Goal: Task Accomplishment & Management: Complete application form

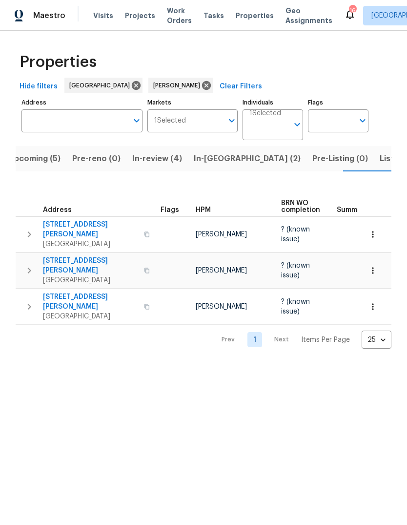
click at [214, 163] on span "In-reno (2)" at bounding box center [247, 159] width 107 height 14
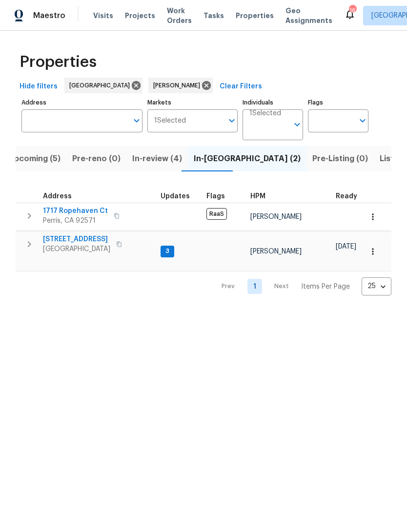
click at [163, 153] on span "In-review (4)" at bounding box center [157, 159] width 50 height 14
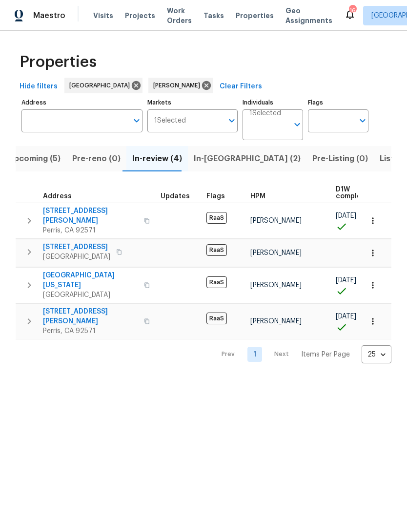
click at [207, 164] on span "In-reno (2)" at bounding box center [247, 159] width 107 height 14
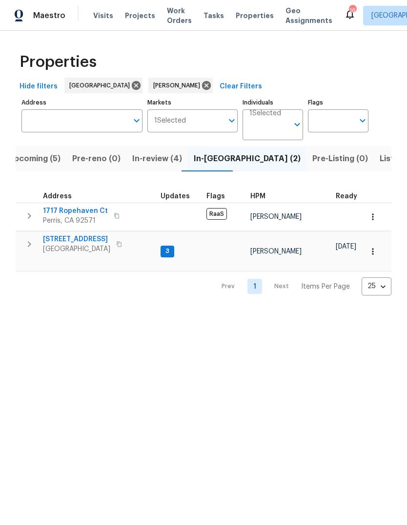
click at [42, 147] on button "Upcoming (5)" at bounding box center [34, 158] width 64 height 25
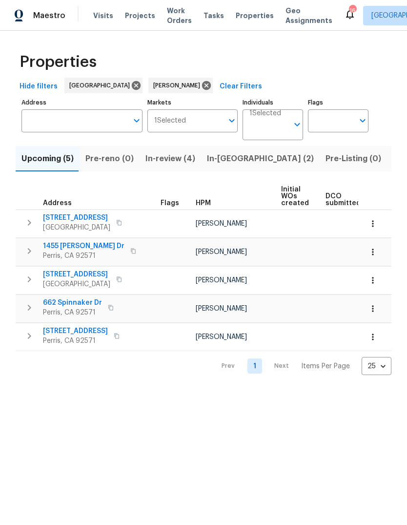
click at [106, 15] on span "Visits" at bounding box center [103, 16] width 20 height 10
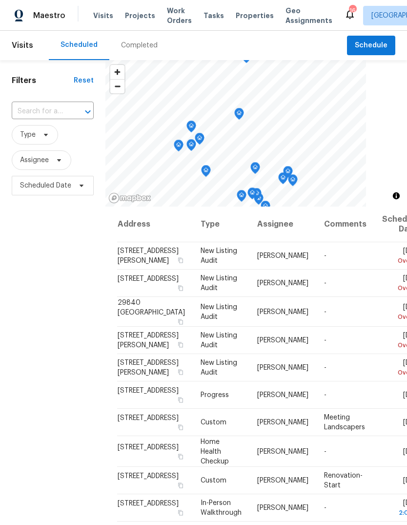
click at [152, 55] on div "Completed" at bounding box center [139, 45] width 60 height 29
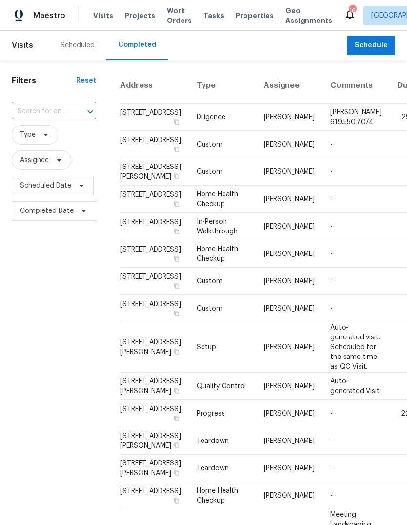
click at [91, 43] on div "Scheduled" at bounding box center [78, 46] width 34 height 10
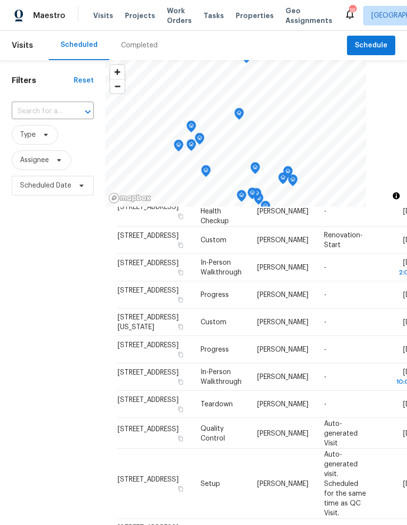
click at [147, 13] on span "Projects" at bounding box center [140, 16] width 30 height 10
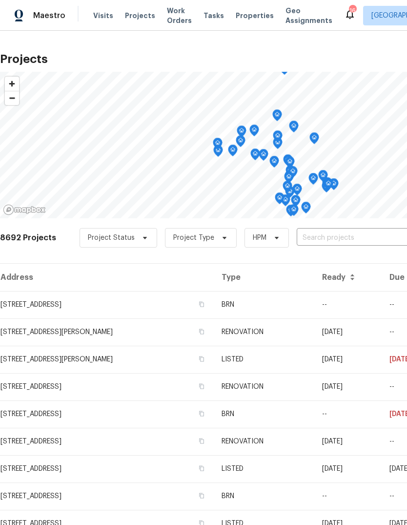
click at [311, 239] on input "text" at bounding box center [353, 237] width 112 height 15
type input "1642"
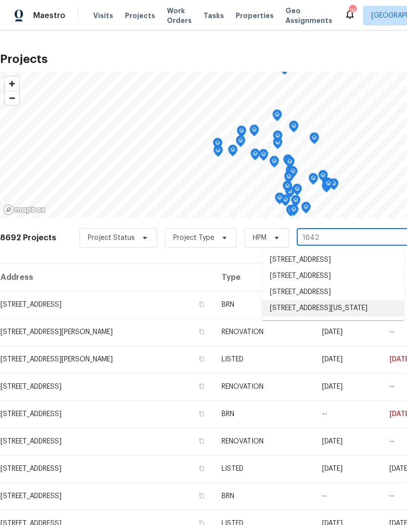
click at [353, 316] on li "[STREET_ADDRESS][US_STATE]" at bounding box center [333, 308] width 142 height 16
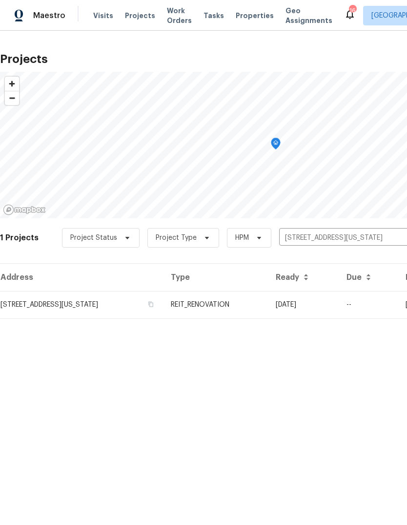
click at [163, 303] on td "[STREET_ADDRESS][US_STATE]" at bounding box center [81, 304] width 163 height 27
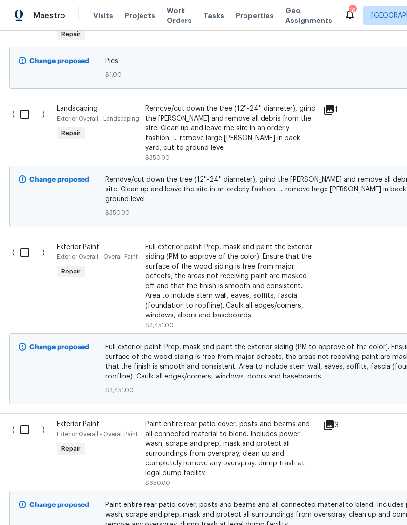
scroll to position [328, 0]
click at [24, 242] on input "checkbox" at bounding box center [29, 252] width 28 height 21
checkbox input "true"
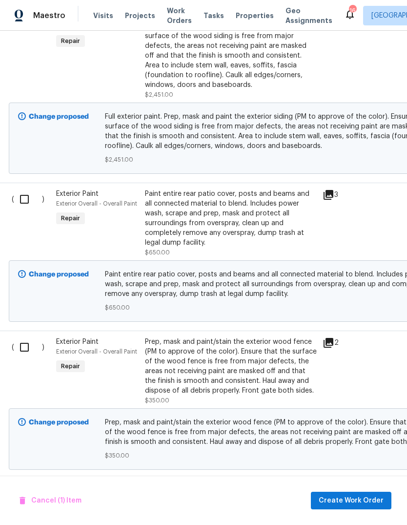
scroll to position [558, 1]
click at [127, 216] on div "Exterior Paint Exterior Overall - Overall Paint Repair" at bounding box center [97, 223] width 89 height 74
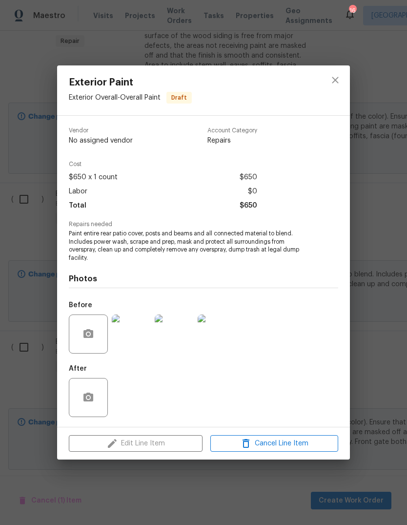
click at [163, 442] on div "Edit Line Item Cancel Line Item" at bounding box center [203, 443] width 293 height 33
click at [167, 405] on div "After" at bounding box center [203, 390] width 269 height 63
click at [159, 444] on div "Edit Line Item Cancel Line Item" at bounding box center [203, 443] width 293 height 33
click at [287, 350] on div "Before" at bounding box center [203, 327] width 269 height 63
click at [335, 82] on icon "close" at bounding box center [336, 80] width 12 height 12
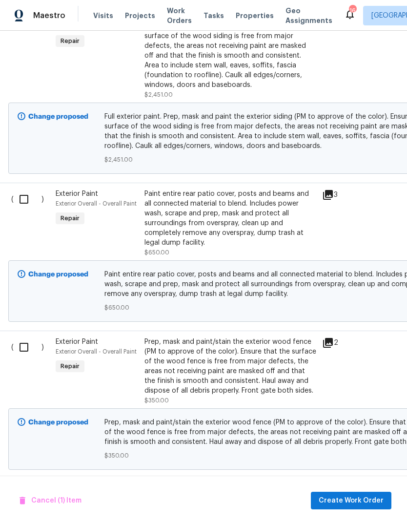
click at [283, 189] on div "Paint entire rear patio cover, posts and beams and all connected material to bl…" at bounding box center [231, 218] width 172 height 59
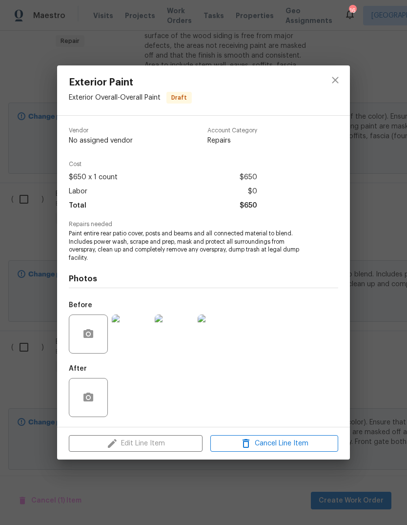
click at [165, 445] on div "Edit Line Item Cancel Line Item" at bounding box center [203, 443] width 293 height 33
click at [164, 444] on div "Edit Line Item Cancel Line Item" at bounding box center [203, 443] width 293 height 33
click at [167, 442] on div "Edit Line Item Cancel Line Item" at bounding box center [203, 443] width 293 height 33
click at [251, 208] on span "$650" at bounding box center [249, 206] width 18 height 14
click at [339, 82] on icon "close" at bounding box center [336, 80] width 12 height 12
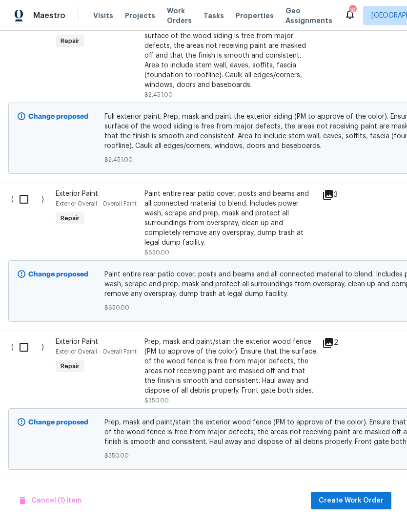
click at [328, 337] on icon at bounding box center [328, 343] width 12 height 12
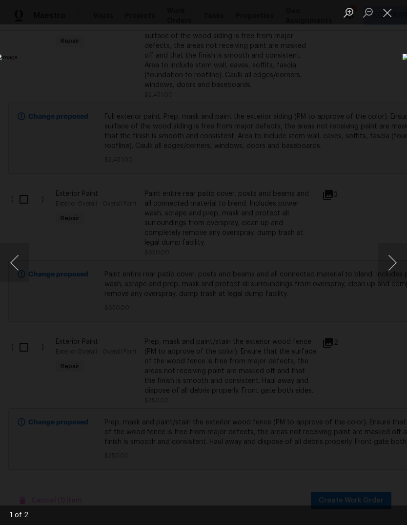
click at [391, 269] on button "Next image" at bounding box center [392, 262] width 29 height 39
click at [390, 272] on button "Next image" at bounding box center [392, 262] width 29 height 39
click at [384, 20] on button "Close lightbox" at bounding box center [388, 12] width 20 height 17
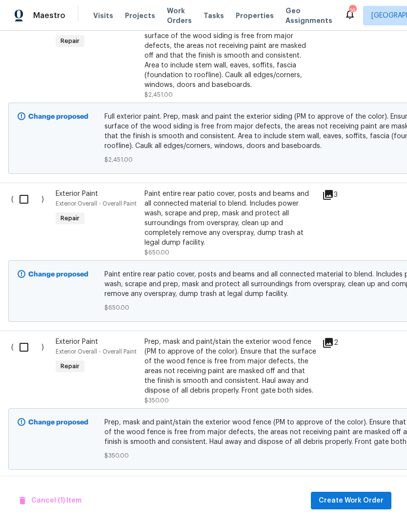
click at [30, 337] on input "checkbox" at bounding box center [28, 347] width 28 height 21
checkbox input "true"
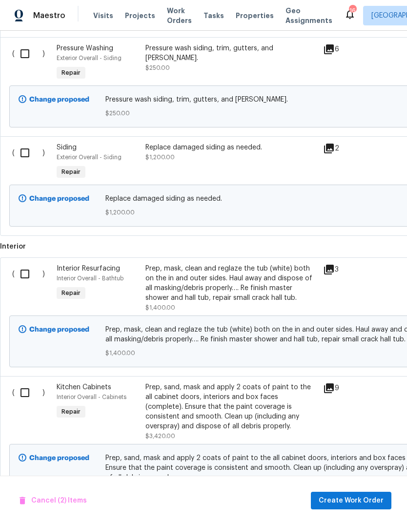
scroll to position [999, 0]
click at [330, 264] on icon at bounding box center [329, 269] width 10 height 10
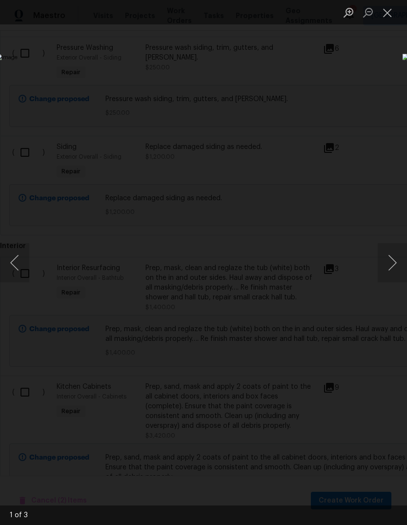
click at [389, 268] on button "Next image" at bounding box center [392, 262] width 29 height 39
click at [388, 271] on button "Next image" at bounding box center [392, 262] width 29 height 39
click at [388, 272] on button "Next image" at bounding box center [392, 262] width 29 height 39
click at [385, 14] on button "Close lightbox" at bounding box center [388, 12] width 20 height 17
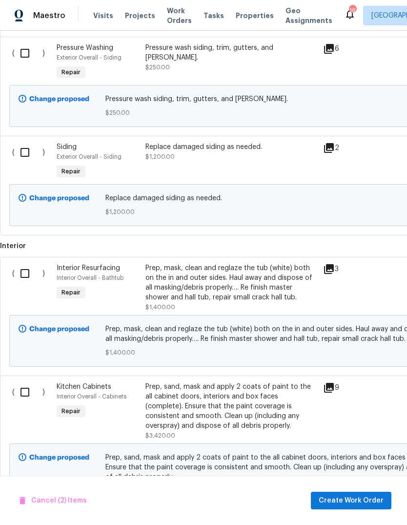
click at [34, 263] on input "checkbox" at bounding box center [29, 273] width 28 height 21
checkbox input "true"
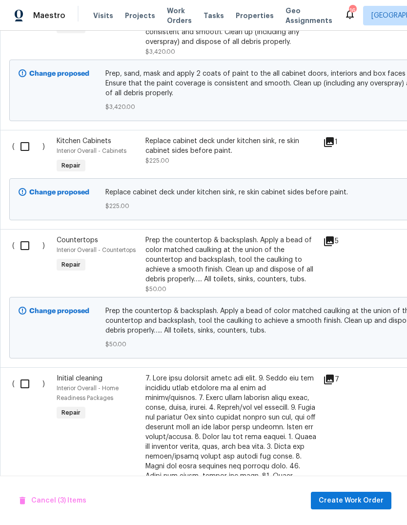
scroll to position [1384, 0]
click at [26, 136] on input "checkbox" at bounding box center [29, 146] width 28 height 21
checkbox input "true"
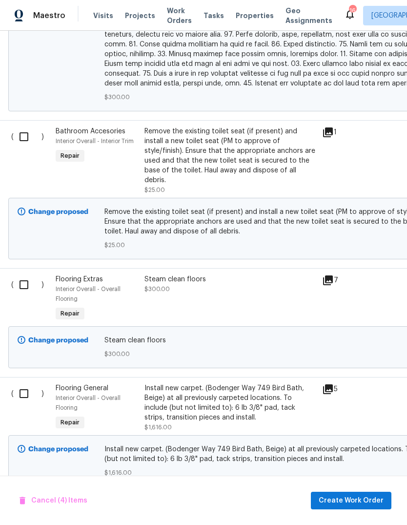
scroll to position [2081, 1]
click at [21, 126] on input "checkbox" at bounding box center [27, 136] width 28 height 21
checkbox input "true"
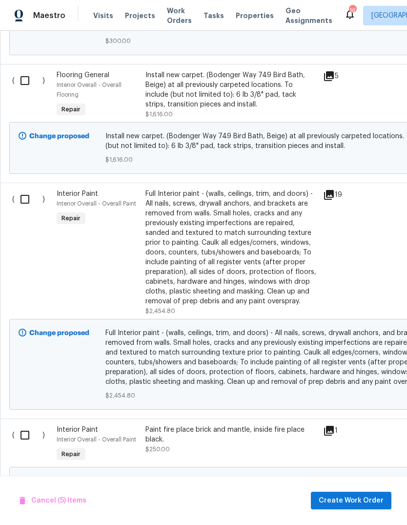
scroll to position [2394, 0]
click at [24, 188] on input "checkbox" at bounding box center [29, 198] width 28 height 21
checkbox input "true"
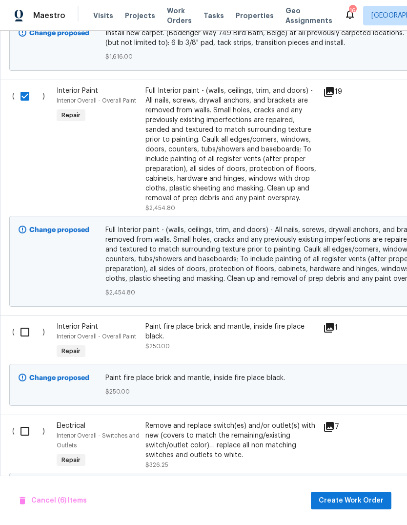
scroll to position [2496, 0]
click at [334, 421] on icon at bounding box center [329, 427] width 12 height 12
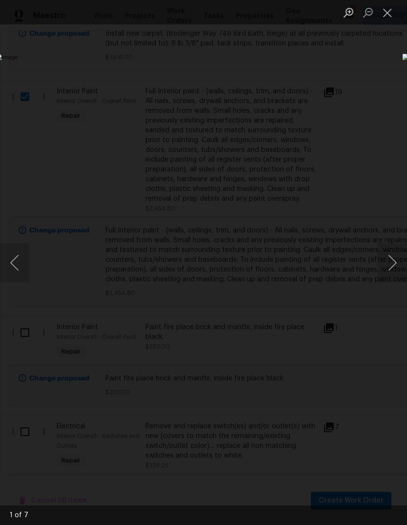
click at [389, 271] on button "Next image" at bounding box center [392, 262] width 29 height 39
click at [390, 273] on button "Next image" at bounding box center [392, 262] width 29 height 39
click at [390, 275] on button "Next image" at bounding box center [392, 262] width 29 height 39
click at [387, 277] on button "Next image" at bounding box center [392, 262] width 29 height 39
click at [389, 276] on button "Next image" at bounding box center [392, 262] width 29 height 39
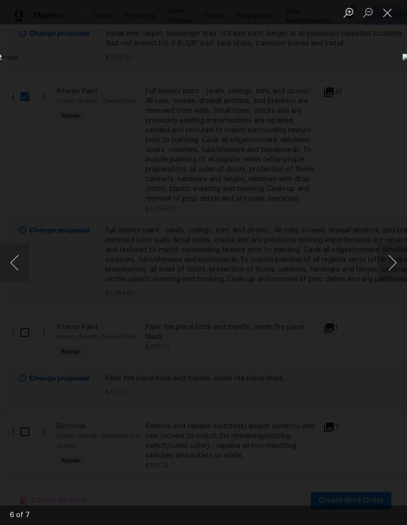
click at [388, 276] on button "Next image" at bounding box center [392, 262] width 29 height 39
click at [384, 18] on button "Close lightbox" at bounding box center [388, 12] width 20 height 17
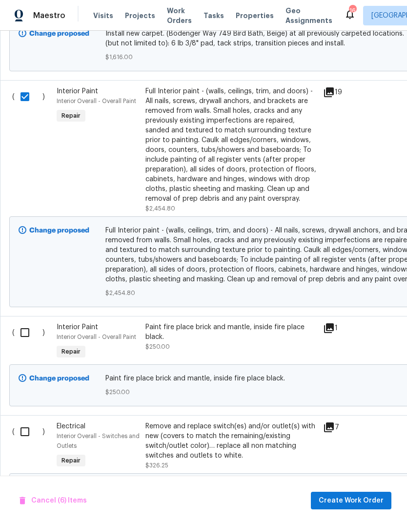
click at [327, 323] on icon at bounding box center [329, 328] width 10 height 10
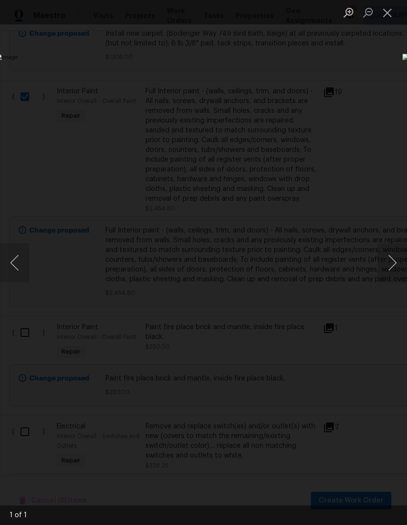
click at [389, 271] on button "Next image" at bounding box center [392, 262] width 29 height 39
click at [386, 15] on button "Close lightbox" at bounding box center [388, 12] width 20 height 17
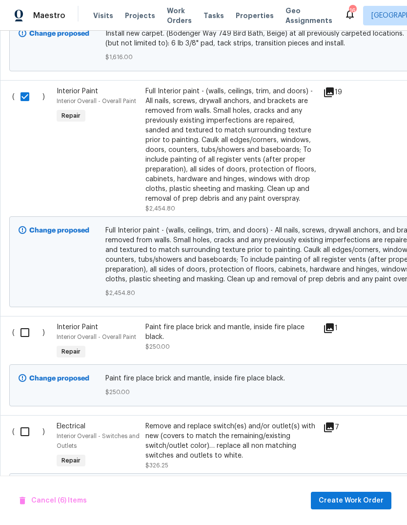
click at [217, 322] on div "Paint fire place brick and mantle, inside fire place black." at bounding box center [231, 332] width 172 height 20
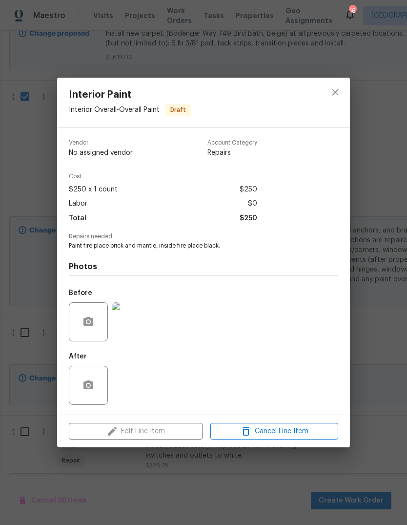
click at [175, 433] on div "Edit Line Item Cancel Line Item" at bounding box center [203, 431] width 293 height 33
click at [333, 92] on icon "close" at bounding box center [336, 92] width 12 height 12
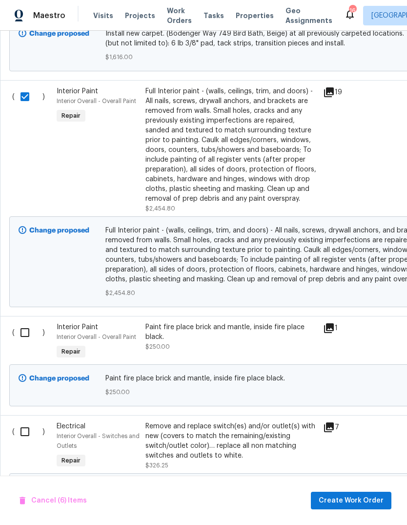
click at [220, 371] on div "Paint fire place brick and mantle, inside fire place black. $250.00" at bounding box center [276, 385] width 347 height 29
click at [207, 387] on span "$250.00" at bounding box center [275, 392] width 341 height 10
click at [23, 421] on input "checkbox" at bounding box center [29, 431] width 28 height 21
checkbox input "true"
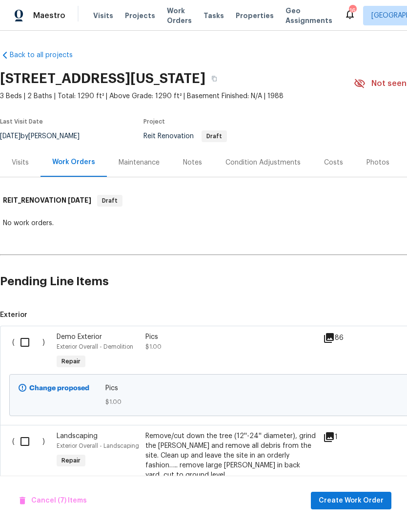
scroll to position [0, 0]
click at [366, 501] on span "Create Work Order" at bounding box center [351, 501] width 65 height 12
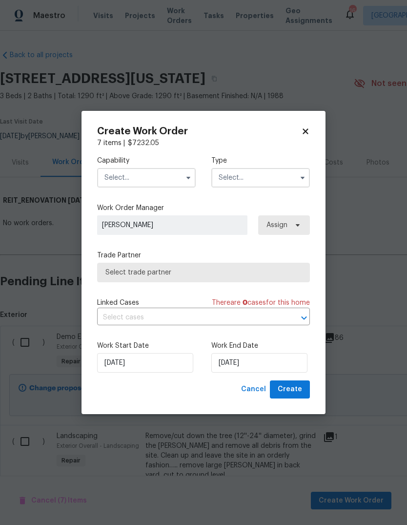
click at [161, 168] on input "text" at bounding box center [146, 178] width 99 height 20
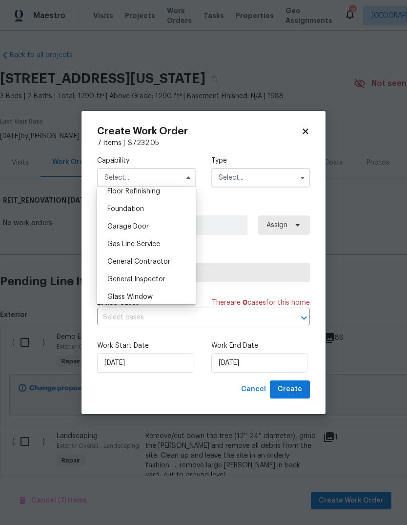
scroll to position [408, 0]
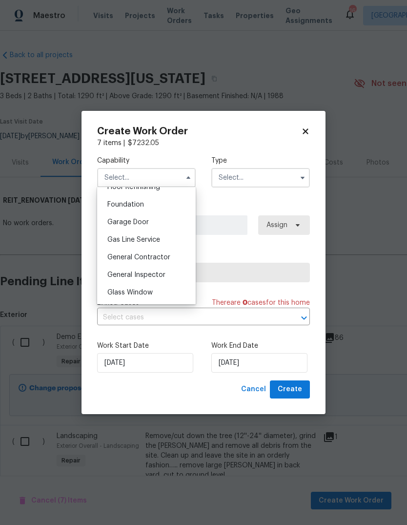
click at [152, 259] on span "General Contractor" at bounding box center [138, 257] width 63 height 7
type input "General Contractor"
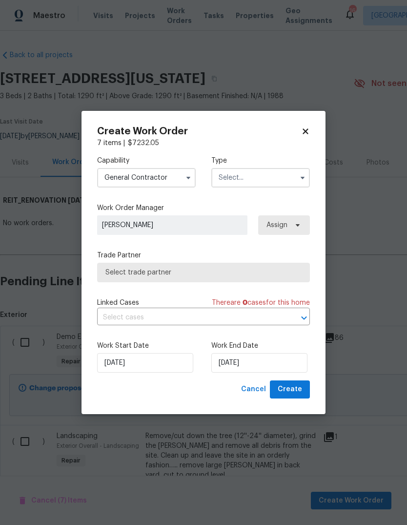
click at [260, 175] on input "text" at bounding box center [260, 178] width 99 height 20
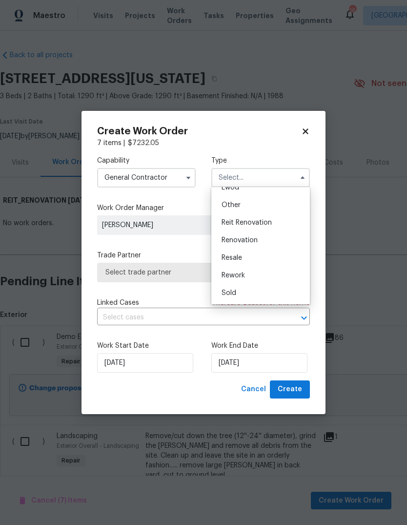
scroll to position [116, 0]
click at [256, 220] on span "Reit Renovation" at bounding box center [247, 222] width 50 height 7
type input "Reit Renovation"
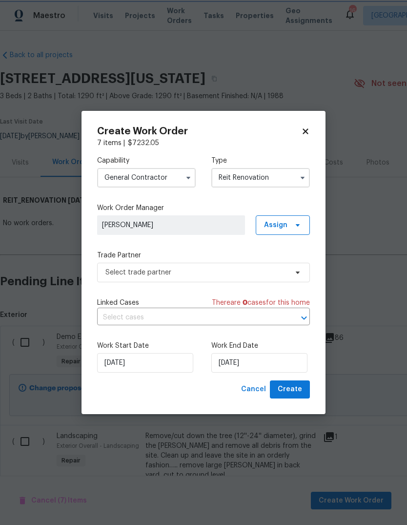
scroll to position [0, 0]
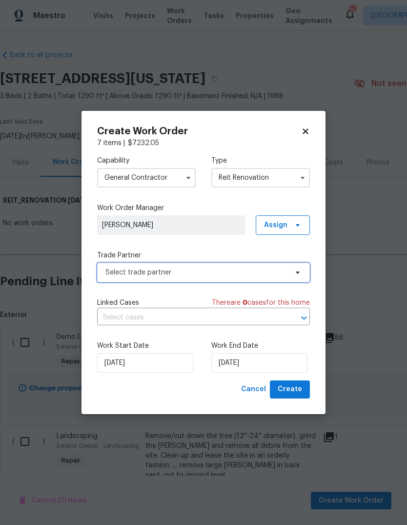
click at [168, 277] on span "Select trade partner" at bounding box center [203, 273] width 213 height 20
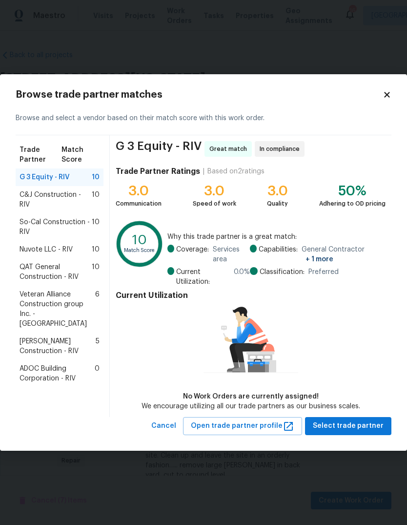
click at [66, 217] on span "So-Cal Construction - RIV" at bounding box center [56, 227] width 72 height 20
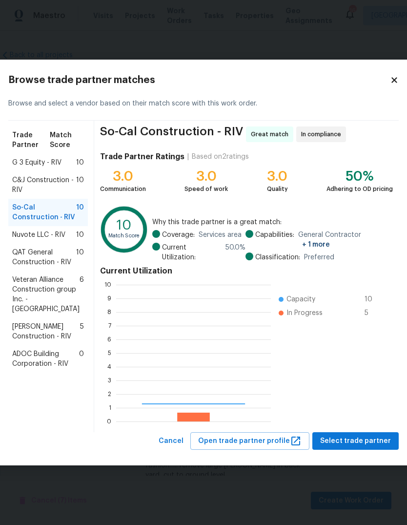
scroll to position [137, 155]
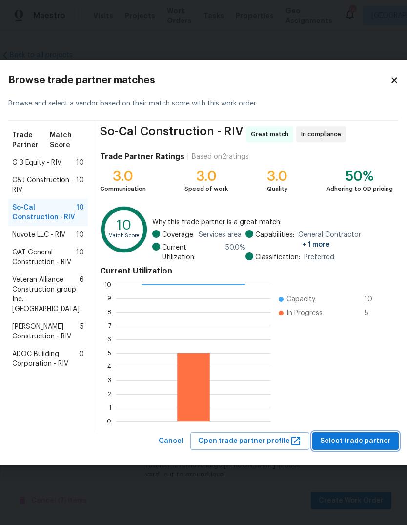
click at [363, 439] on span "Select trade partner" at bounding box center [355, 441] width 71 height 12
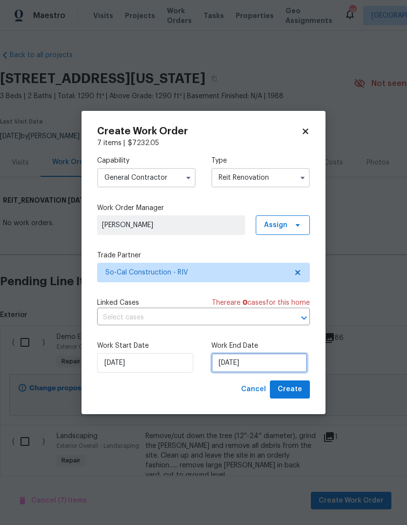
click at [248, 367] on input "[DATE]" at bounding box center [259, 363] width 96 height 20
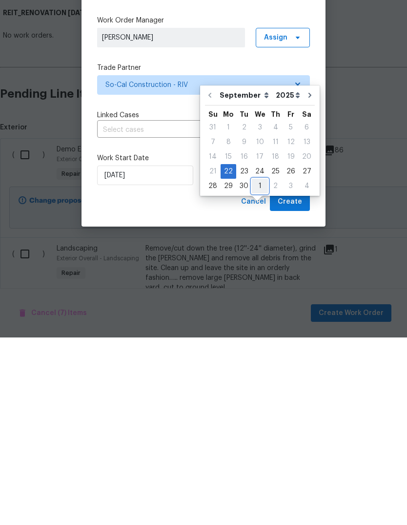
click at [258, 367] on div "1" at bounding box center [260, 374] width 16 height 14
type input "[DATE]"
select select "9"
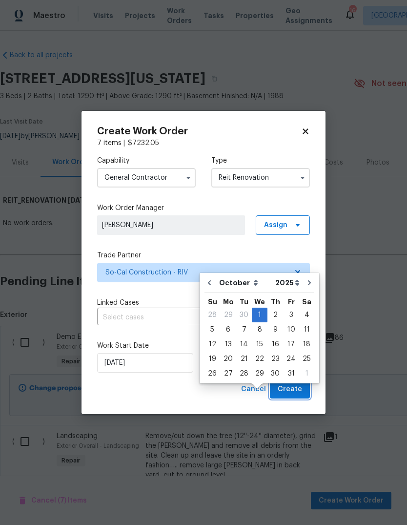
click at [299, 387] on span "Create" at bounding box center [290, 389] width 24 height 12
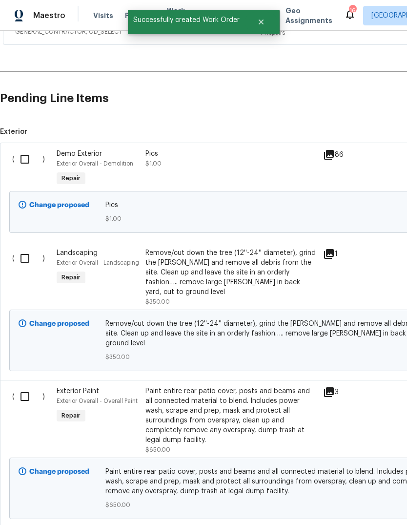
scroll to position [209, 0]
click at [329, 257] on icon at bounding box center [329, 254] width 10 height 10
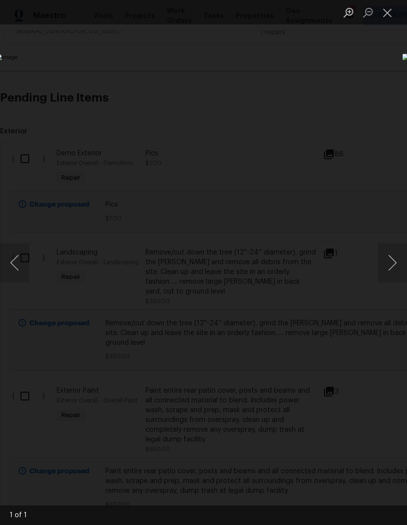
click at [391, 14] on button "Close lightbox" at bounding box center [388, 12] width 20 height 17
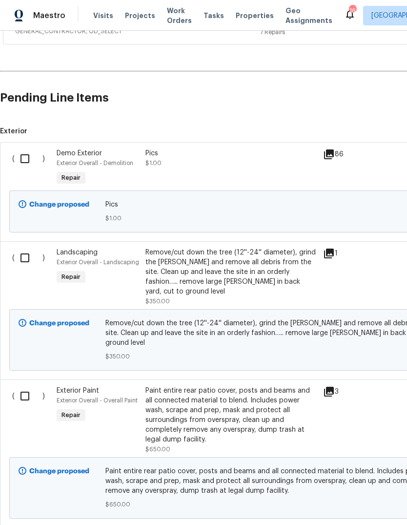
click at [25, 263] on input "checkbox" at bounding box center [29, 258] width 28 height 21
checkbox input "true"
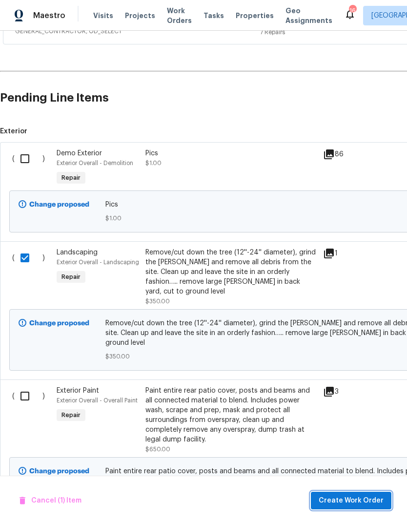
click at [363, 505] on span "Create Work Order" at bounding box center [351, 501] width 65 height 12
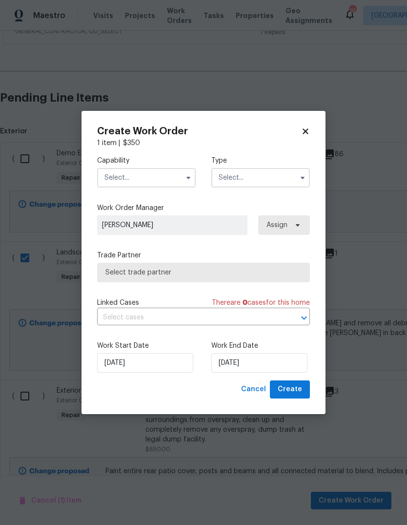
click at [152, 177] on input "text" at bounding box center [146, 178] width 99 height 20
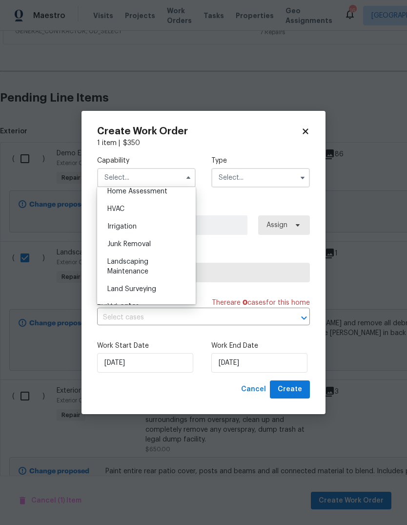
scroll to position [583, 0]
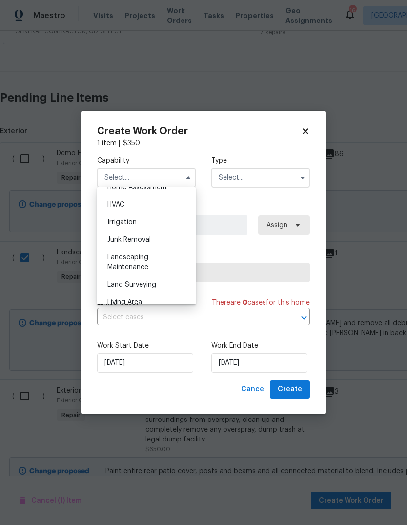
click at [141, 262] on div "Landscaping Maintenance" at bounding box center [147, 262] width 94 height 27
type input "Landscaping Maintenance"
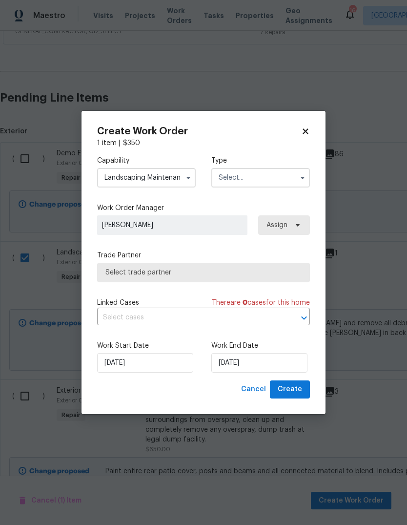
click at [263, 184] on input "text" at bounding box center [260, 178] width 99 height 20
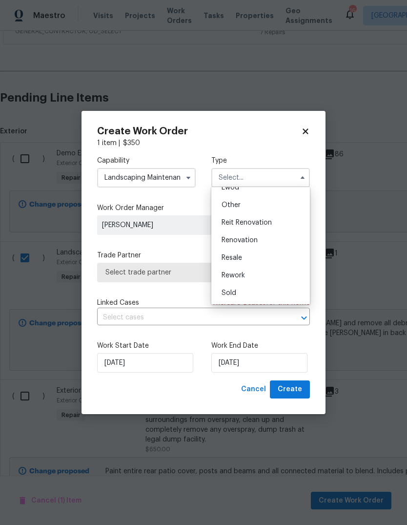
scroll to position [116, 0]
click at [256, 224] on span "Reit Renovation" at bounding box center [247, 222] width 50 height 7
type input "Reit Renovation"
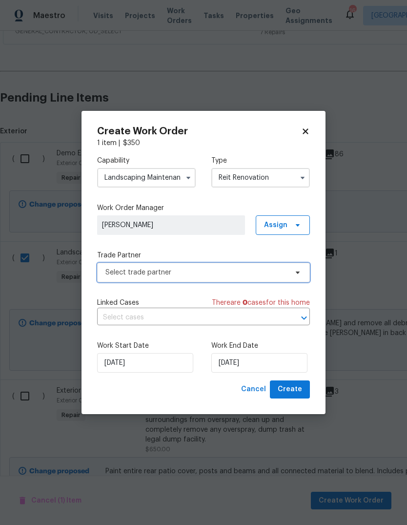
click at [170, 272] on span "Select trade partner" at bounding box center [196, 273] width 182 height 10
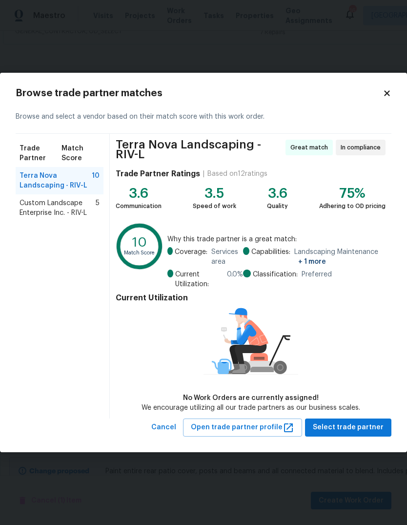
click at [69, 207] on span "Custom Landscape Enterprise Inc. - RIV-L" at bounding box center [58, 208] width 76 height 20
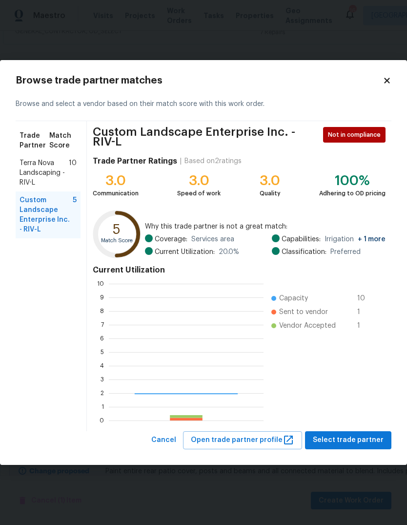
scroll to position [137, 155]
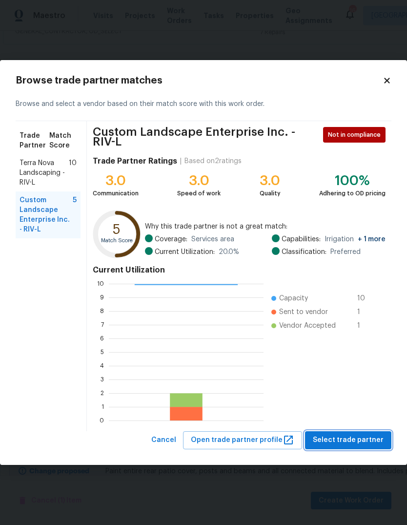
click at [359, 443] on span "Select trade partner" at bounding box center [348, 440] width 71 height 12
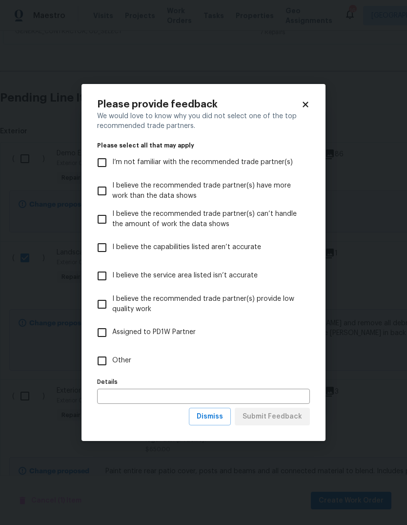
click at [98, 360] on input "Other" at bounding box center [102, 361] width 21 height 21
checkbox input "true"
click at [276, 418] on span "Submit Feedback" at bounding box center [273, 417] width 60 height 12
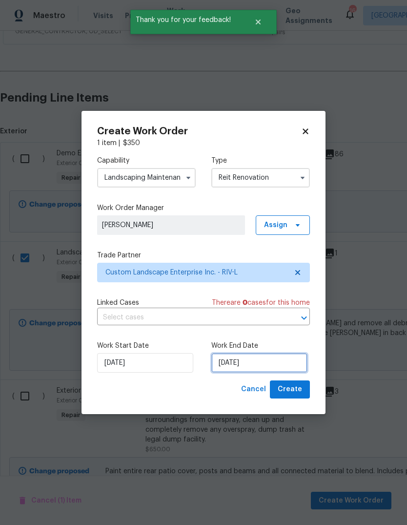
click at [250, 363] on input "[DATE]" at bounding box center [259, 363] width 96 height 20
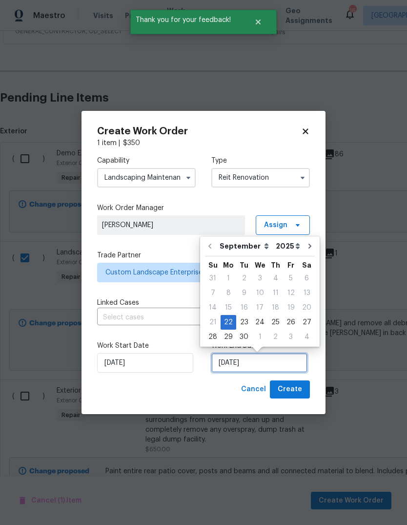
scroll to position [7, 0]
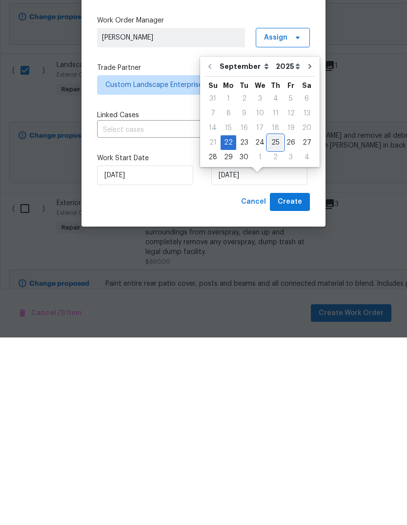
click at [270, 323] on div "25" at bounding box center [275, 330] width 15 height 14
type input "[DATE]"
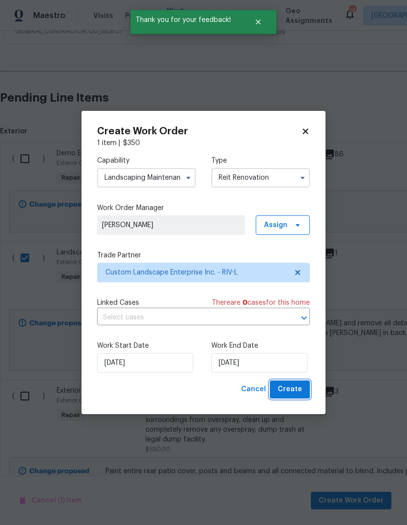
click at [293, 394] on span "Create" at bounding box center [290, 389] width 24 height 12
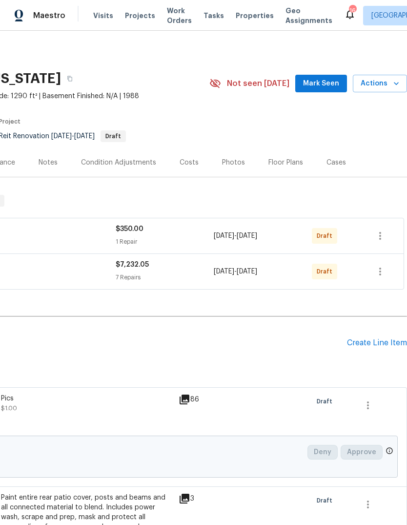
scroll to position [0, 145]
click at [387, 237] on button "button" at bounding box center [380, 235] width 23 height 23
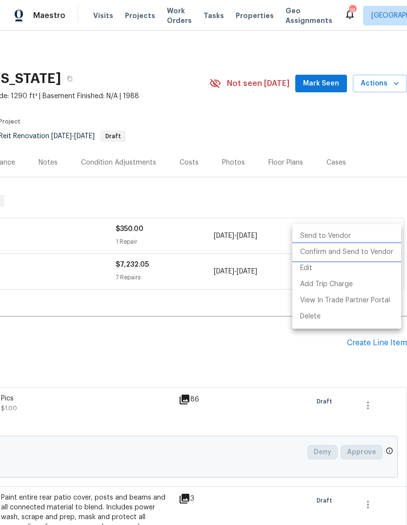
click at [371, 256] on li "Confirm and Send to Vendor" at bounding box center [346, 252] width 109 height 16
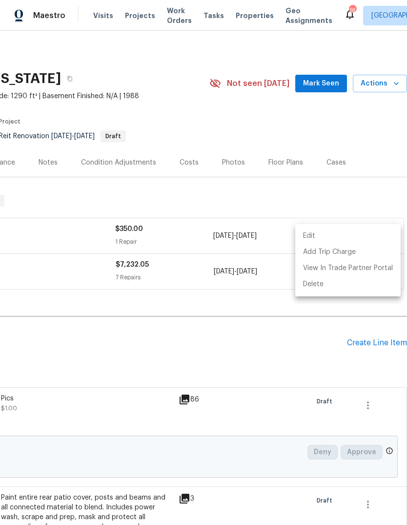
click at [273, 350] on div at bounding box center [203, 262] width 407 height 525
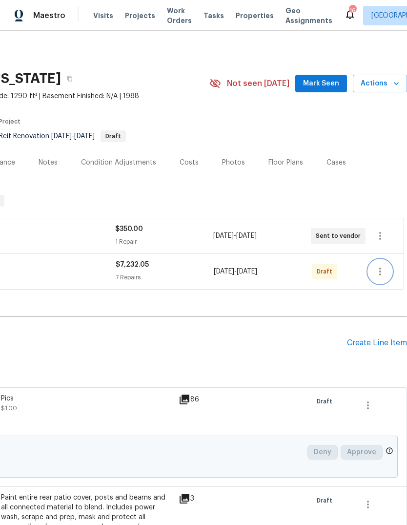
click at [381, 275] on icon "button" at bounding box center [380, 272] width 12 height 12
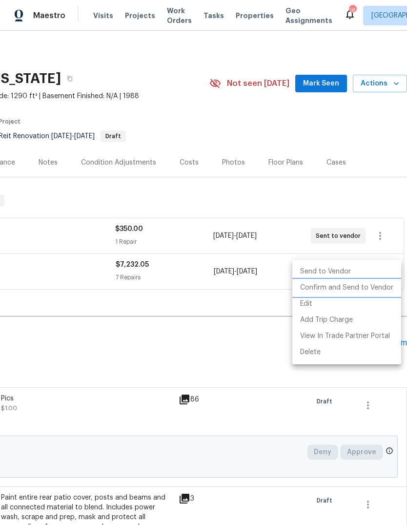
click at [356, 293] on li "Confirm and Send to Vendor" at bounding box center [346, 288] width 109 height 16
click at [241, 356] on div at bounding box center [203, 262] width 407 height 525
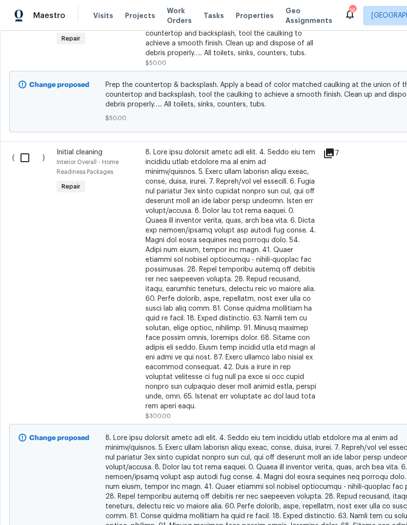
scroll to position [991, 0]
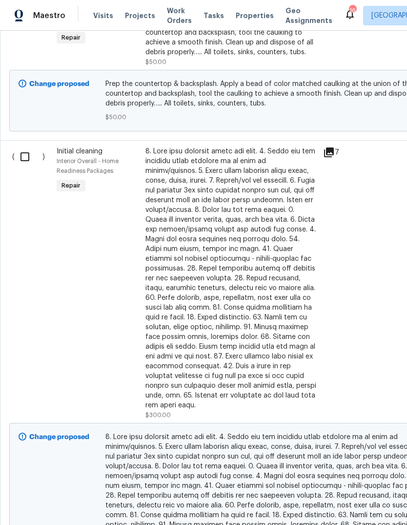
click at [24, 150] on input "checkbox" at bounding box center [29, 156] width 28 height 21
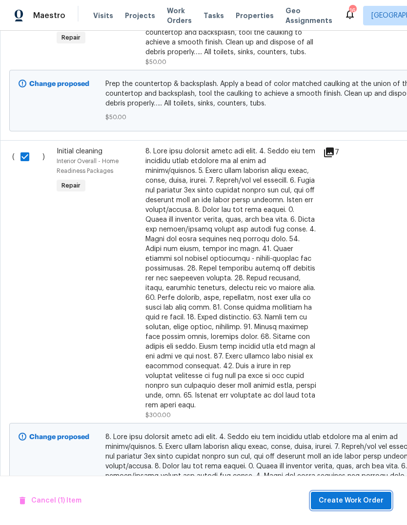
click at [357, 496] on span "Create Work Order" at bounding box center [351, 501] width 65 height 12
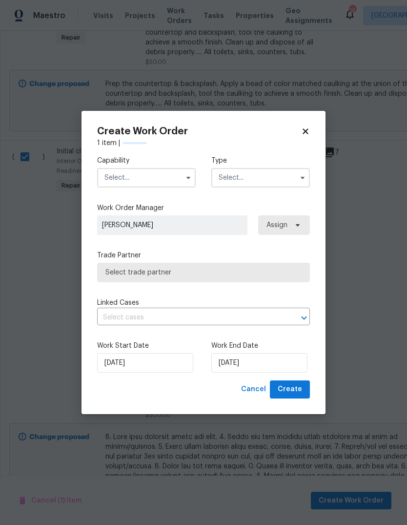
checkbox input "false"
click at [157, 173] on input "text" at bounding box center [146, 178] width 99 height 20
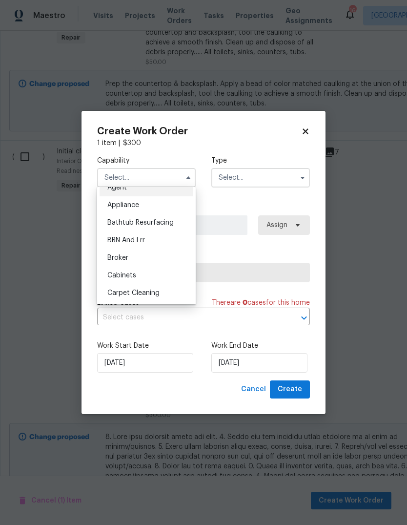
scroll to position [52, 0]
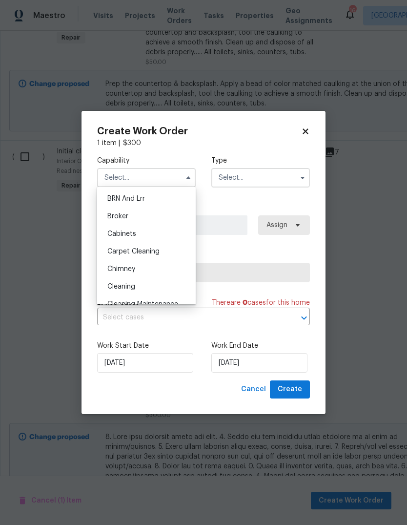
click at [139, 291] on div "Cleaning" at bounding box center [147, 287] width 94 height 18
type input "Cleaning"
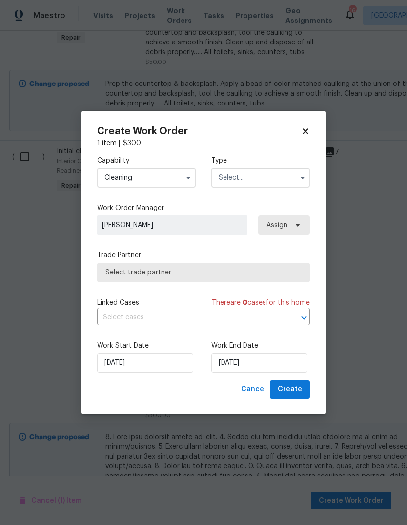
click at [262, 179] on input "text" at bounding box center [260, 178] width 99 height 20
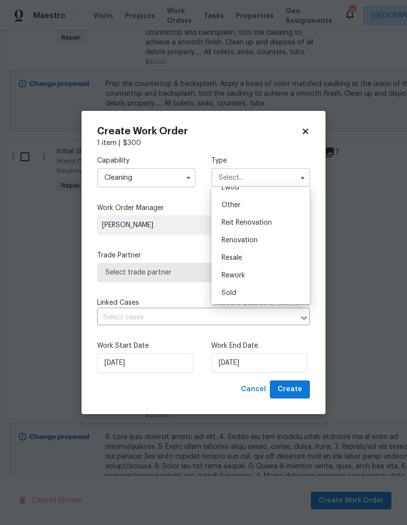
scroll to position [116, 0]
click at [259, 227] on div "Reit Renovation" at bounding box center [261, 223] width 94 height 18
type input "Reit Renovation"
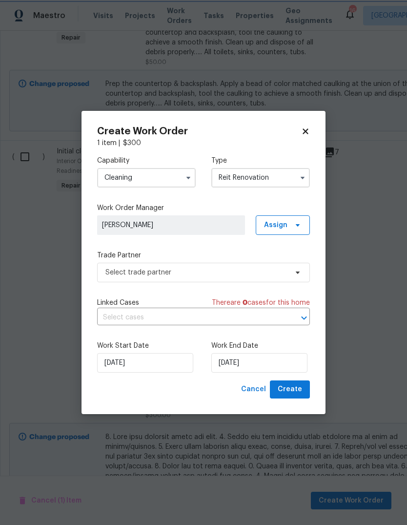
scroll to position [0, 0]
click at [242, 366] on input "[DATE]" at bounding box center [259, 363] width 96 height 20
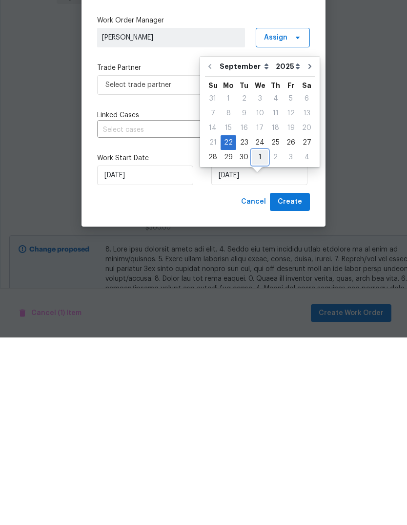
click at [258, 338] on div "1" at bounding box center [260, 345] width 16 height 14
type input "[DATE]"
select select "9"
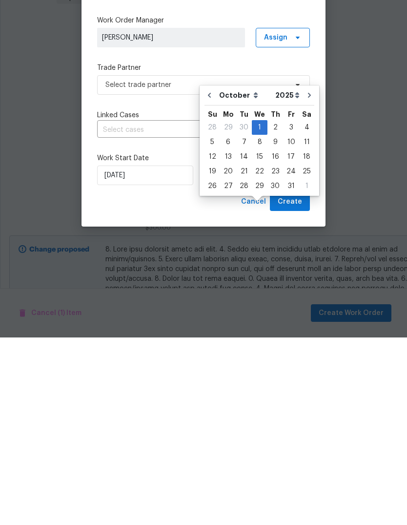
scroll to position [37, 0]
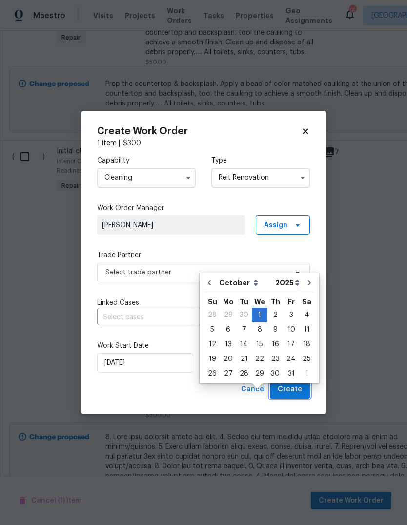
click at [299, 390] on span "Create" at bounding box center [290, 389] width 24 height 12
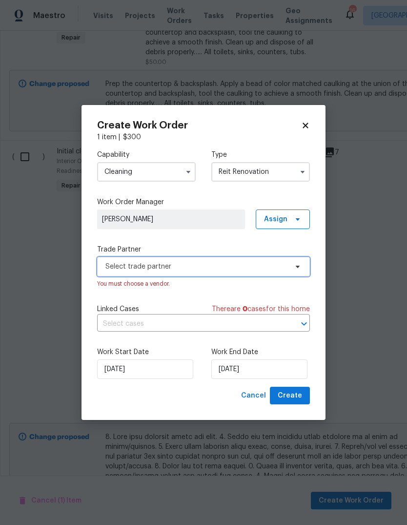
click at [182, 266] on span "Select trade partner" at bounding box center [196, 267] width 182 height 10
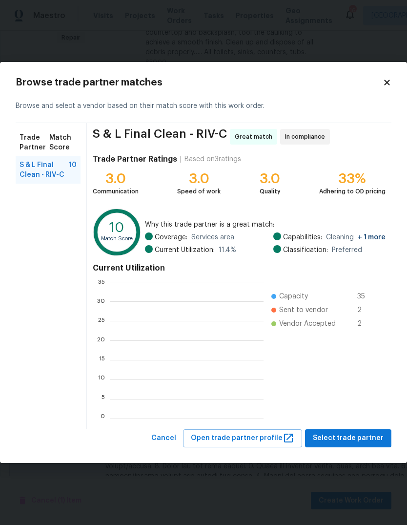
scroll to position [1, 1]
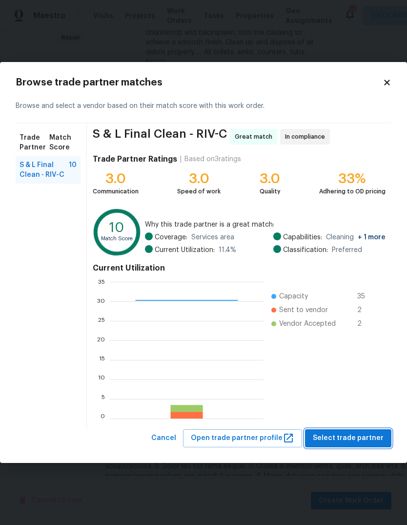
click at [350, 436] on span "Select trade partner" at bounding box center [348, 438] width 71 height 12
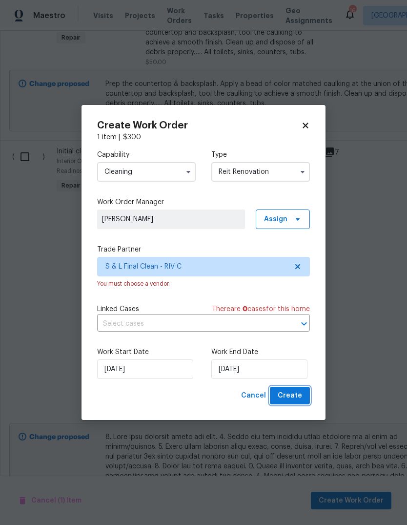
click at [294, 397] on span "Create" at bounding box center [290, 396] width 24 height 12
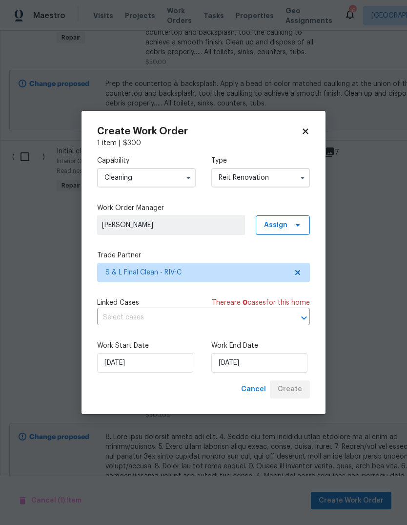
scroll to position [381, 0]
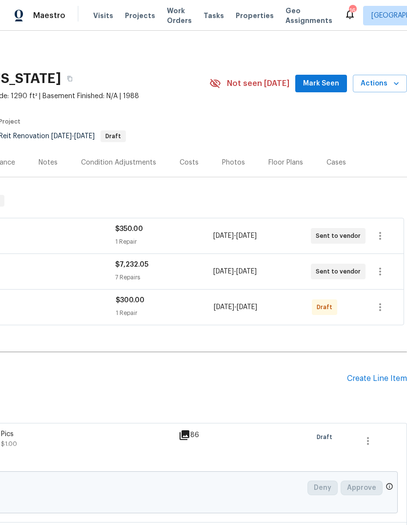
scroll to position [0, 145]
click at [382, 312] on icon "button" at bounding box center [380, 307] width 12 height 12
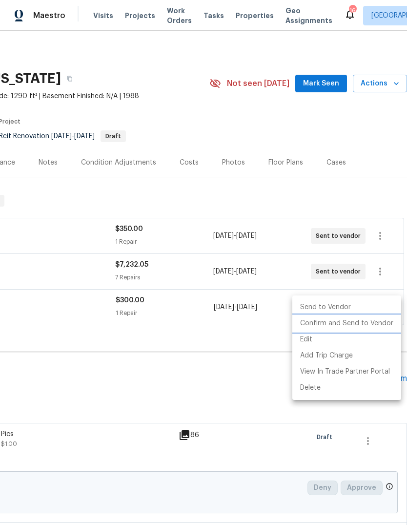
click at [368, 324] on li "Confirm and Send to Vendor" at bounding box center [346, 323] width 109 height 16
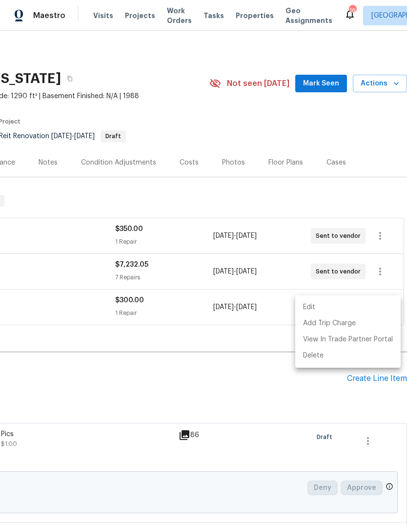
click at [242, 344] on div at bounding box center [203, 262] width 407 height 525
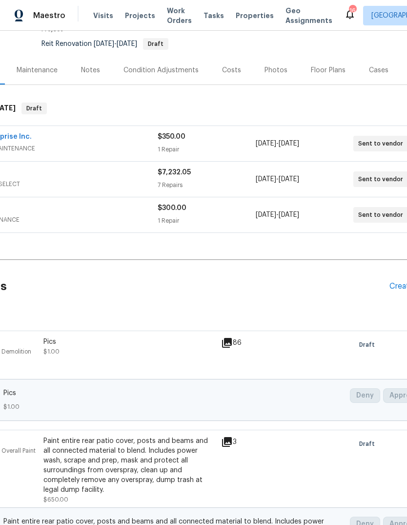
scroll to position [92, 102]
